Goal: Information Seeking & Learning: Learn about a topic

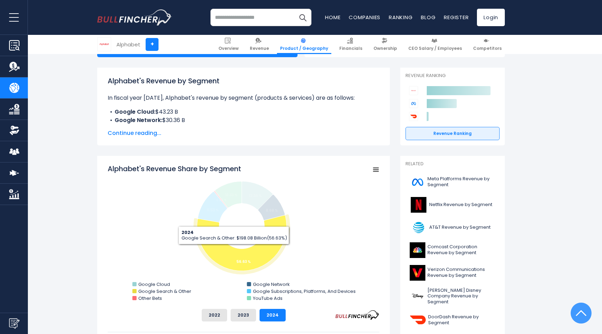
scroll to position [114, 0]
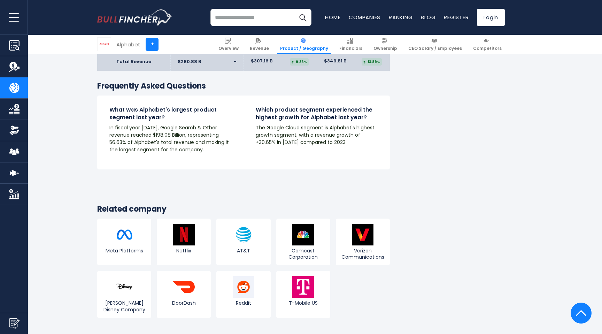
scroll to position [1294, 0]
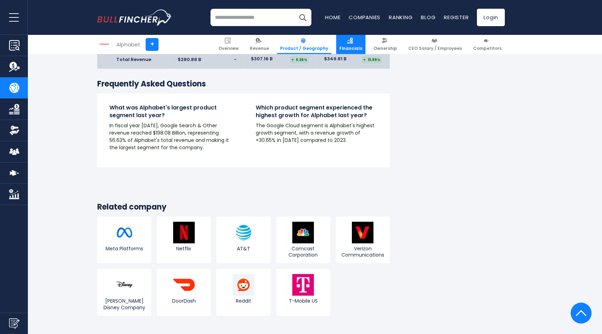
click at [359, 41] on link "Financials" at bounding box center [350, 44] width 29 height 19
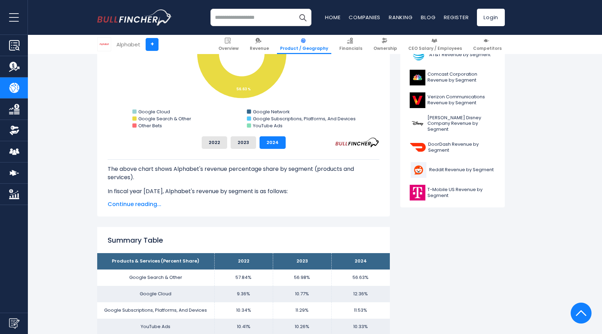
scroll to position [0, 0]
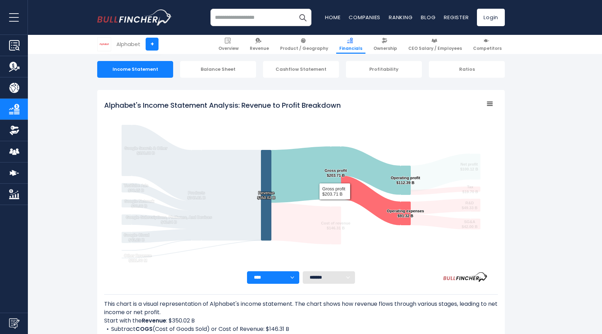
scroll to position [66, 0]
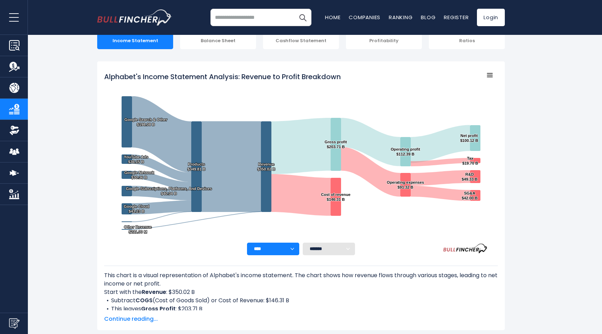
scroll to position [103, 0]
